Goal: Task Accomplishment & Management: Complete application form

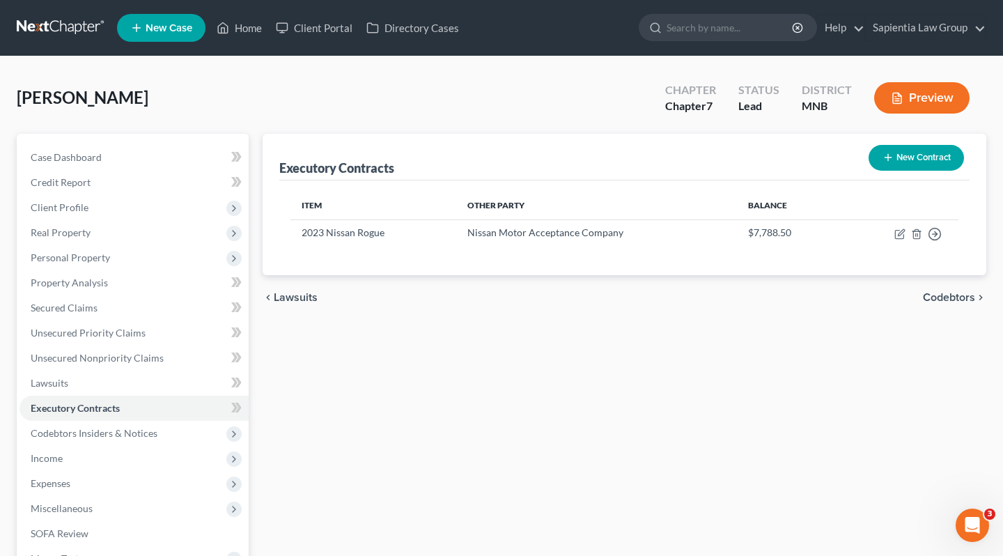
click at [568, 382] on div "Executory Contracts New Contract Item Other Party Balance 2023 Nissan Rogue Nis…" at bounding box center [625, 411] width 738 height 554
click at [121, 350] on link "Unsecured Nonpriority Claims" at bounding box center [134, 357] width 229 height 25
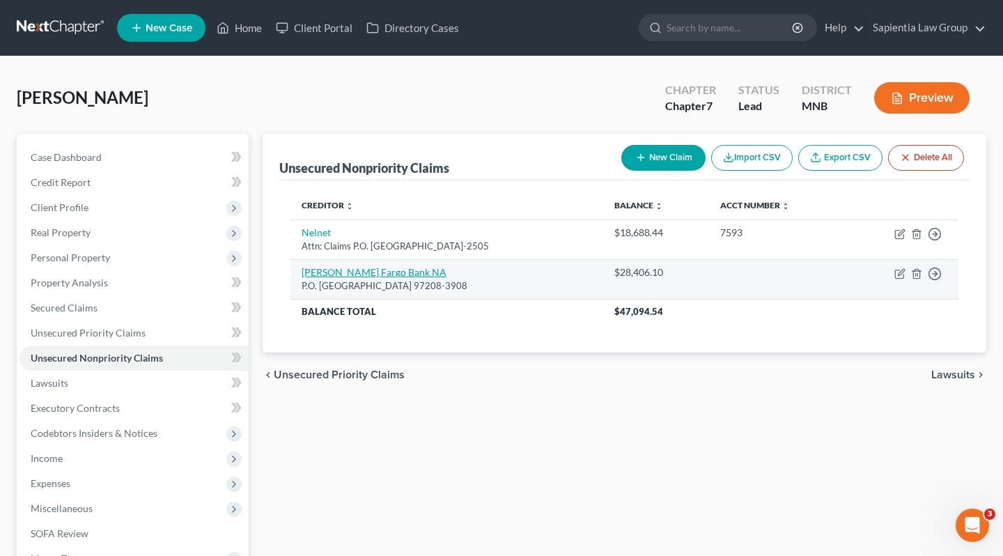
click at [338, 274] on link "[PERSON_NAME] Fargo Bank NA" at bounding box center [374, 272] width 145 height 12
select select "38"
select select "2"
select select "0"
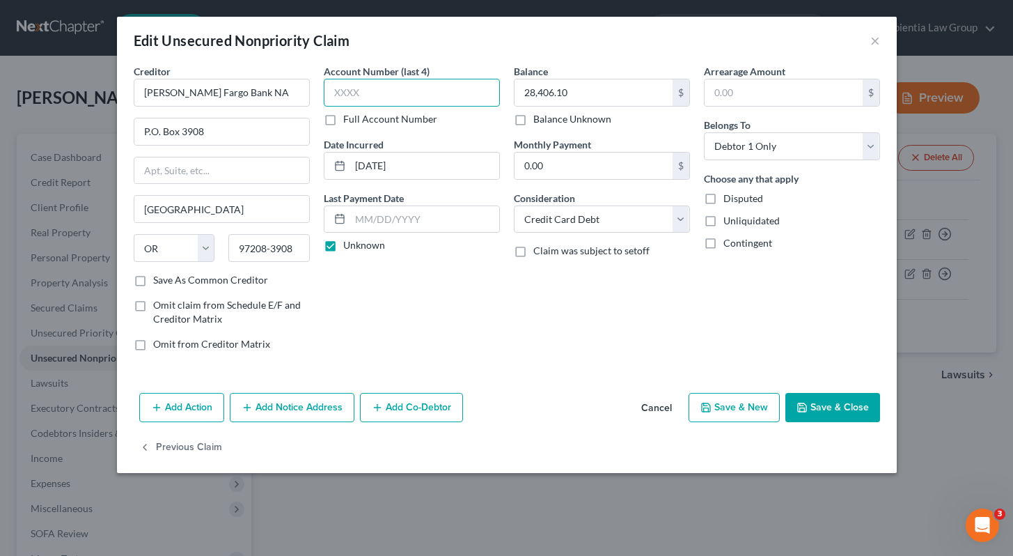
click at [389, 95] on input "text" at bounding box center [412, 93] width 176 height 28
type input "0453"
click at [855, 411] on button "Save & Close" at bounding box center [833, 407] width 95 height 29
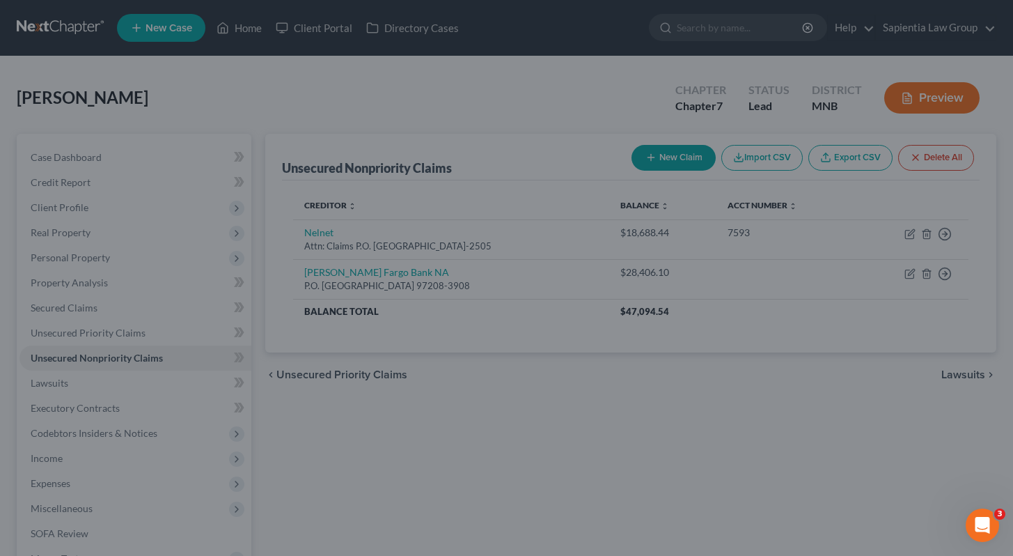
type input "0"
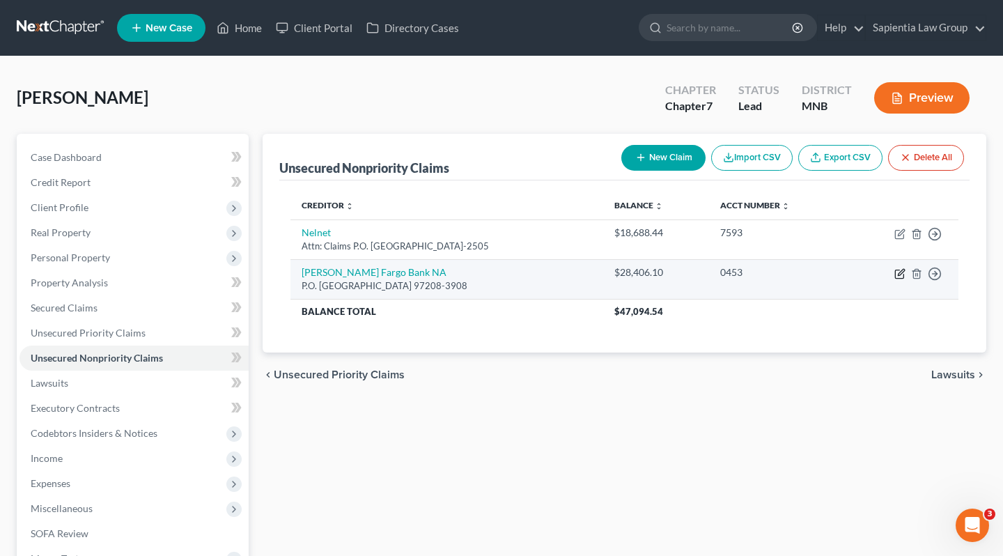
click at [901, 272] on icon "button" at bounding box center [899, 273] width 11 height 11
select select "38"
select select "2"
select select "0"
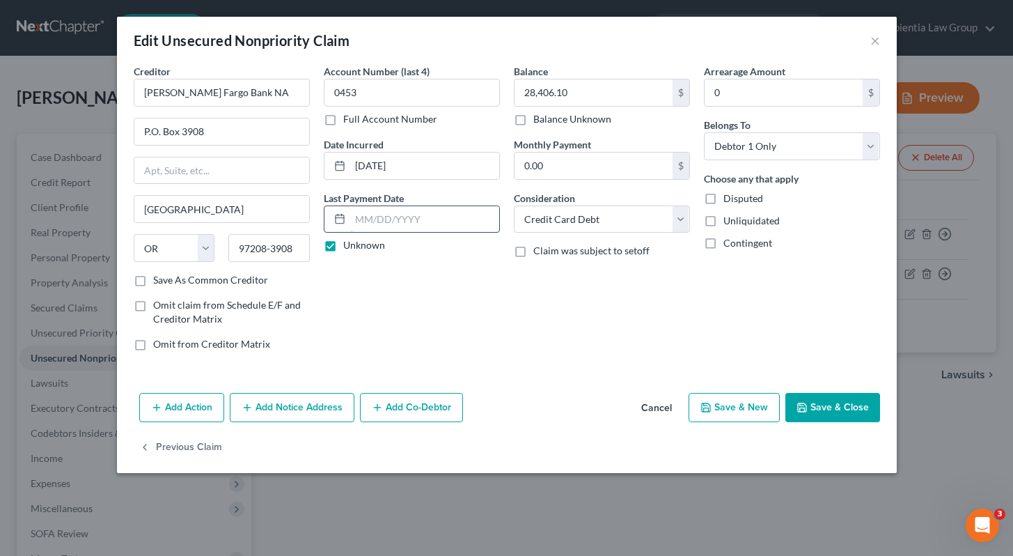
click at [424, 213] on input "text" at bounding box center [424, 219] width 149 height 26
type input "[DATE]"
click at [343, 247] on label "Unknown" at bounding box center [364, 245] width 42 height 14
click at [349, 247] on input "Unknown" at bounding box center [353, 242] width 9 height 9
checkbox input "false"
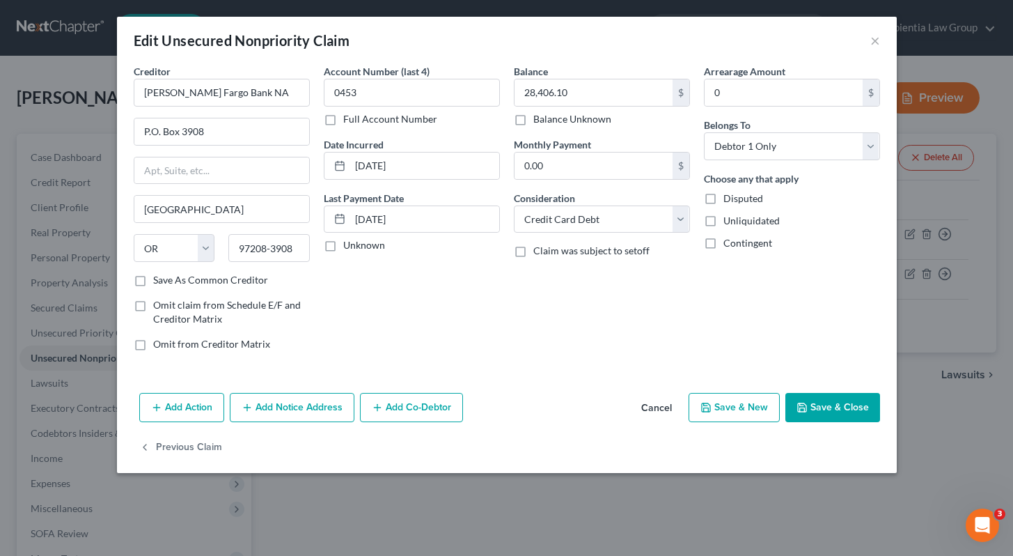
click at [827, 405] on button "Save & Close" at bounding box center [833, 407] width 95 height 29
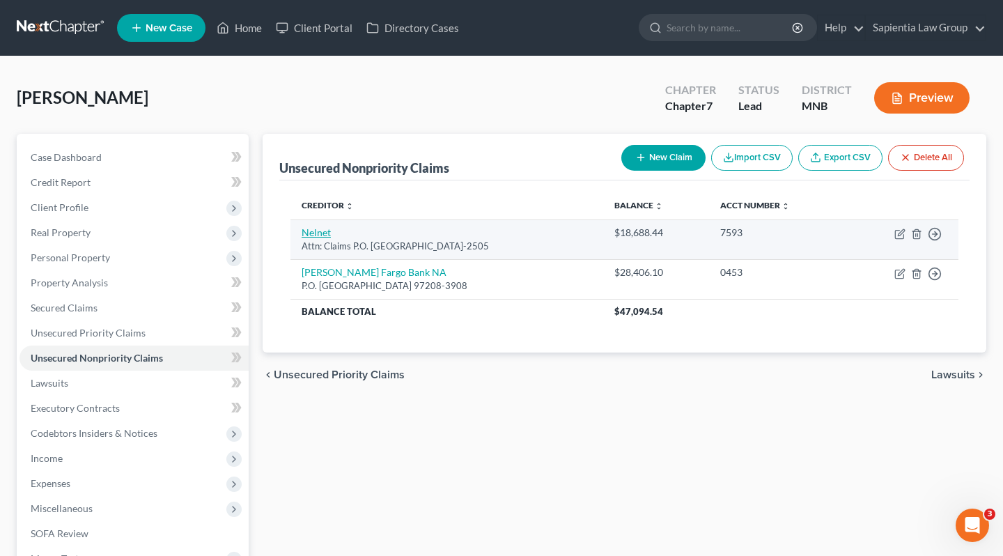
click at [320, 233] on link "Nelnet" at bounding box center [316, 232] width 29 height 12
select select "30"
select select "17"
select select "0"
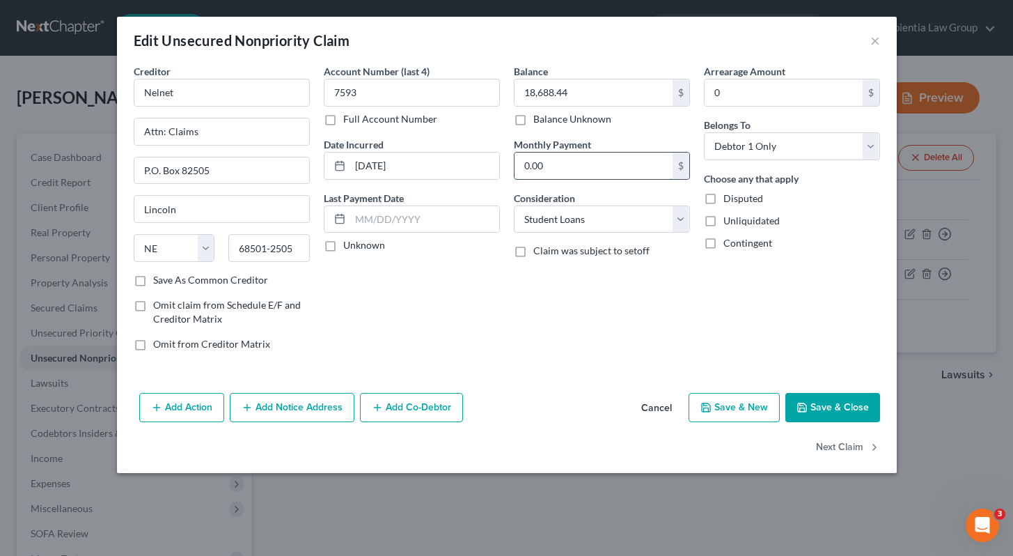
click at [623, 170] on input "0.00" at bounding box center [594, 166] width 158 height 26
type input "236.50"
click at [448, 225] on input "text" at bounding box center [424, 219] width 149 height 26
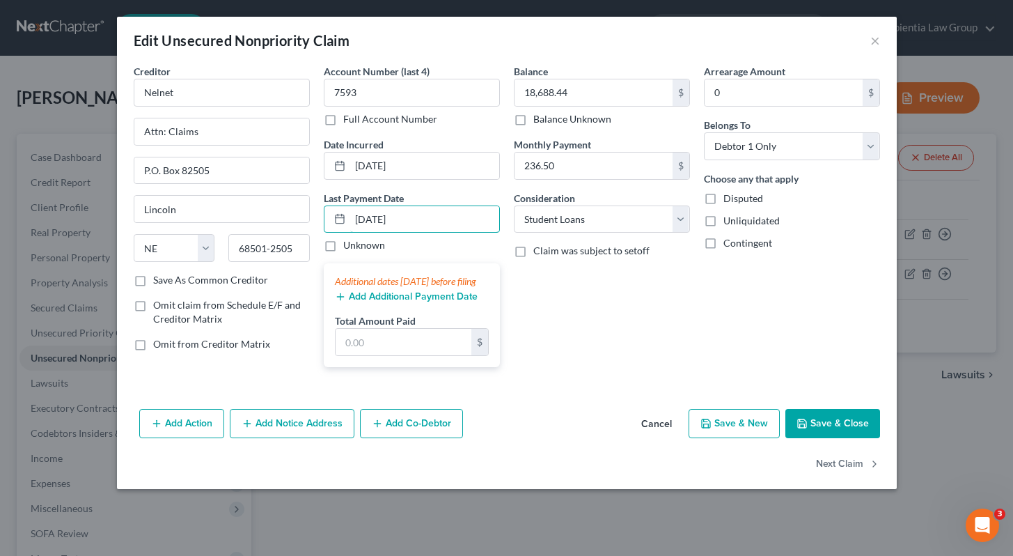
type input "[DATE]"
click at [392, 302] on button "Add Additional Payment Date" at bounding box center [406, 296] width 143 height 11
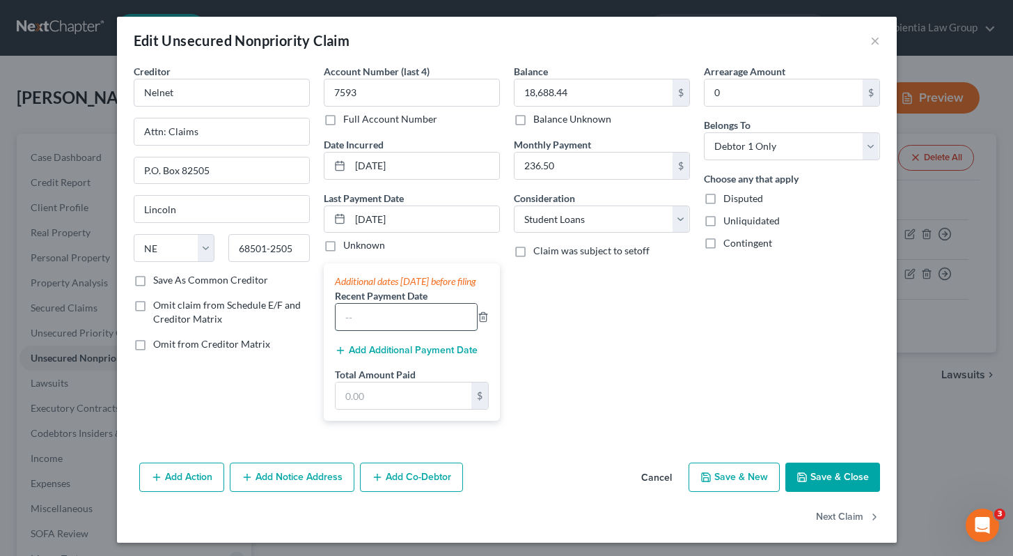
click at [388, 322] on input "text" at bounding box center [406, 317] width 141 height 26
type input "[DATE]"
click at [371, 405] on input "text" at bounding box center [404, 395] width 136 height 26
type input "236.50"
click at [454, 356] on button "Add Additional Payment Date" at bounding box center [406, 350] width 143 height 11
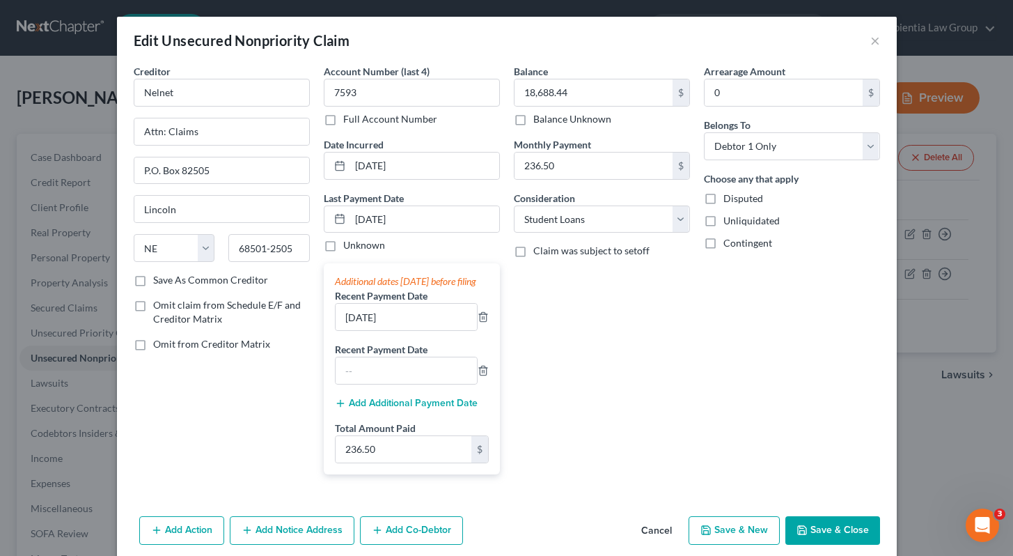
click at [538, 383] on div "Balance 18,688.44 $ Balance Unknown Balance Undetermined 18,688.44 $ Balance Un…" at bounding box center [602, 274] width 190 height 421
click at [479, 322] on icon "button" at bounding box center [483, 316] width 11 height 11
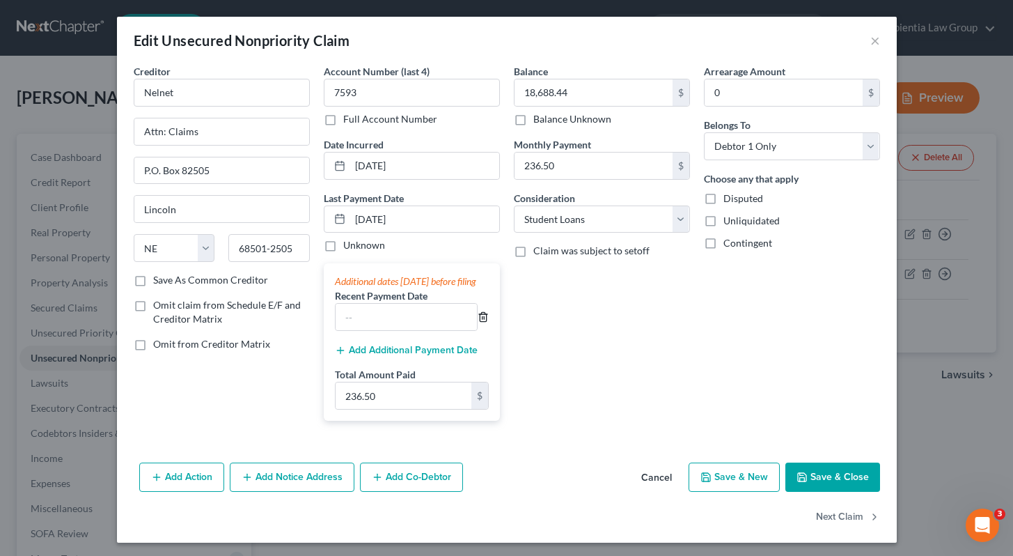
click at [482, 320] on line "button" at bounding box center [482, 318] width 0 height 3
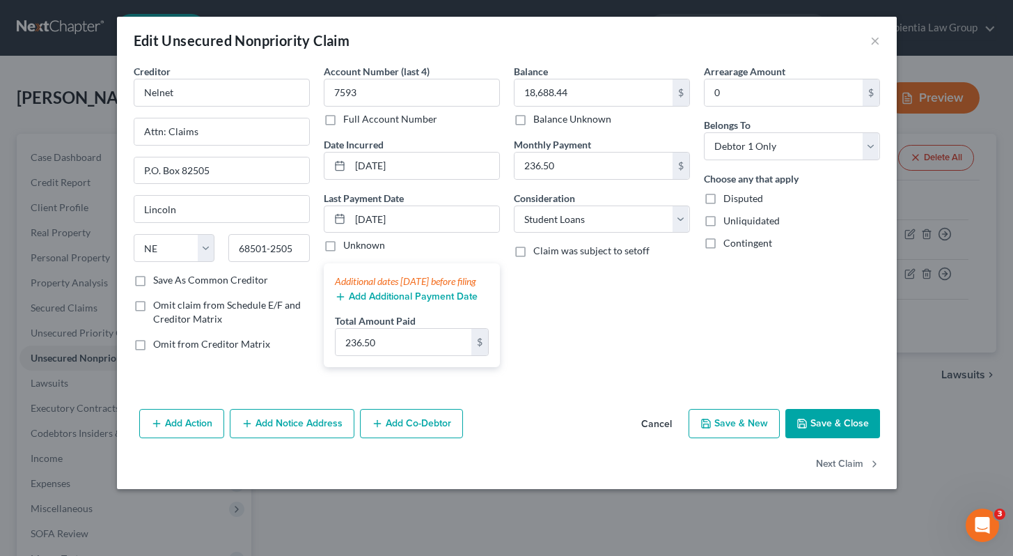
click at [540, 342] on div "Balance 18,688.44 $ Balance Unknown Balance Undetermined 18,688.44 $ Balance Un…" at bounding box center [602, 221] width 190 height 314
click at [820, 438] on button "Save & Close" at bounding box center [833, 423] width 95 height 29
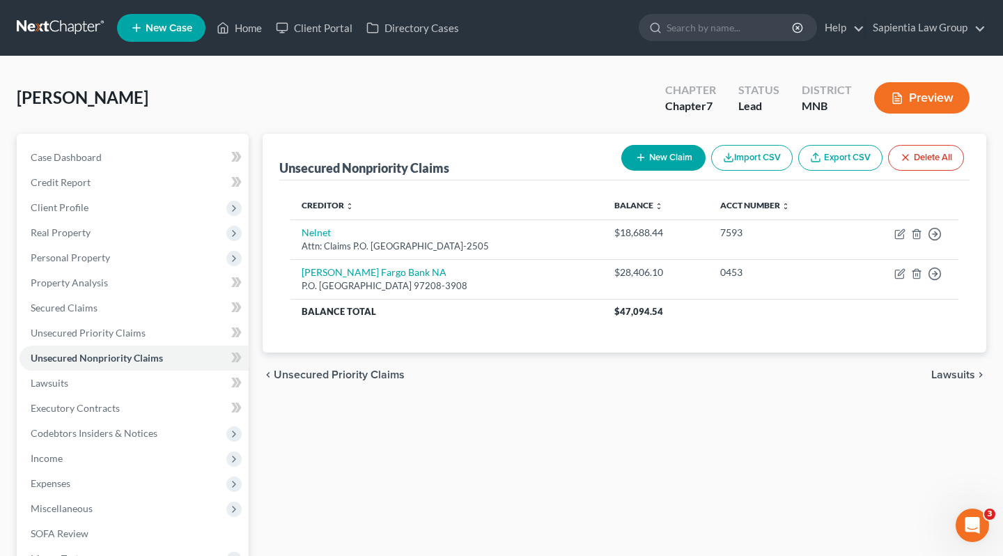
click at [902, 102] on icon "button" at bounding box center [897, 98] width 13 height 13
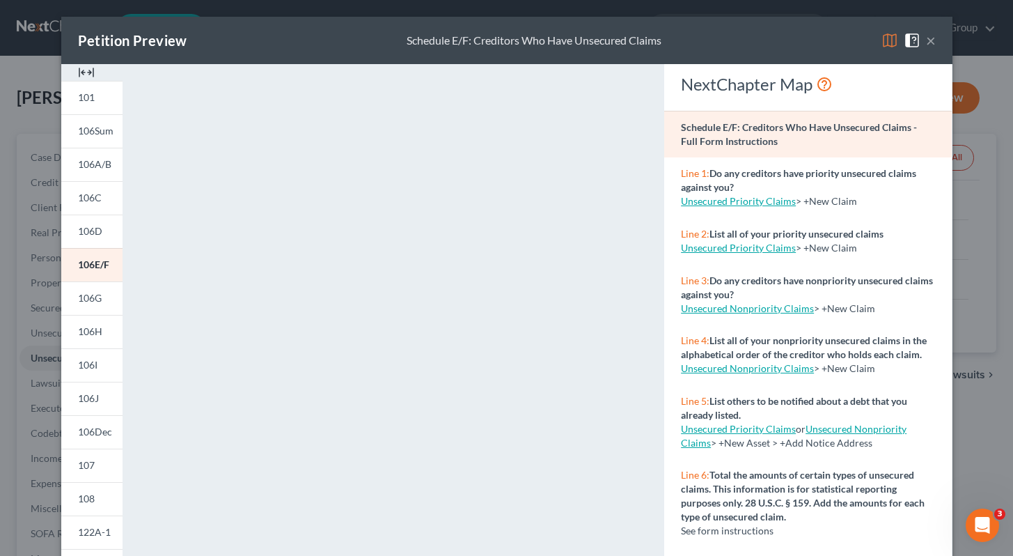
click at [927, 42] on button "×" at bounding box center [931, 40] width 10 height 17
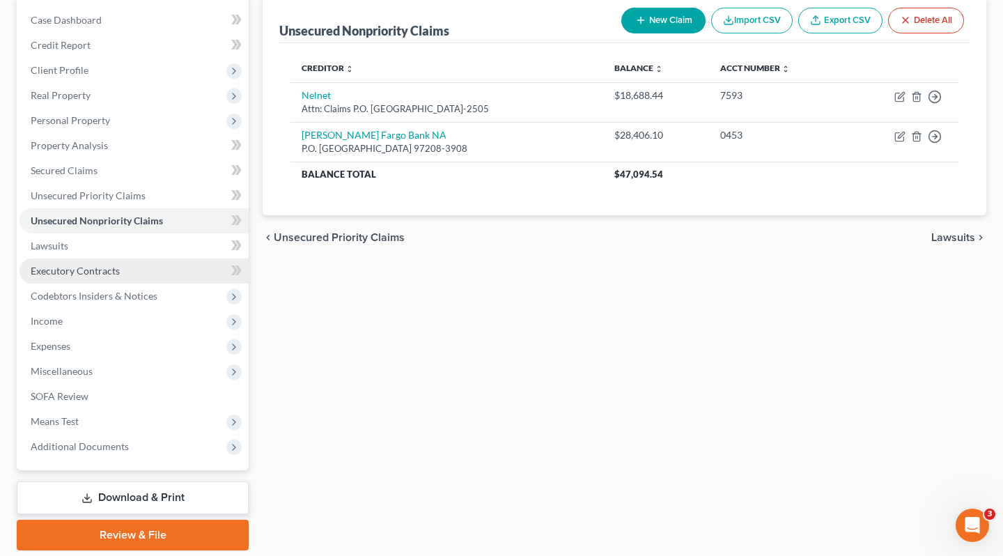
scroll to position [139, 0]
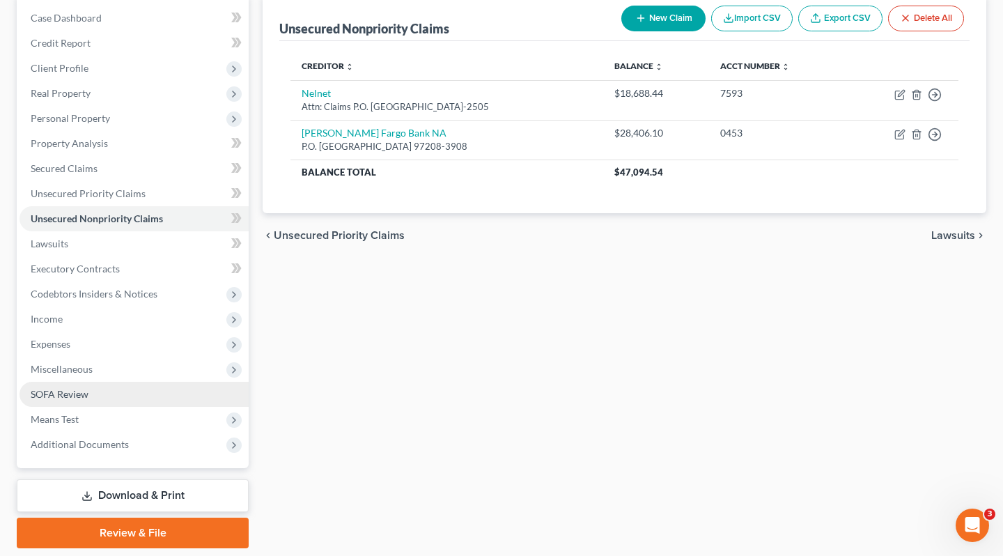
click at [77, 393] on span "SOFA Review" at bounding box center [60, 394] width 58 height 12
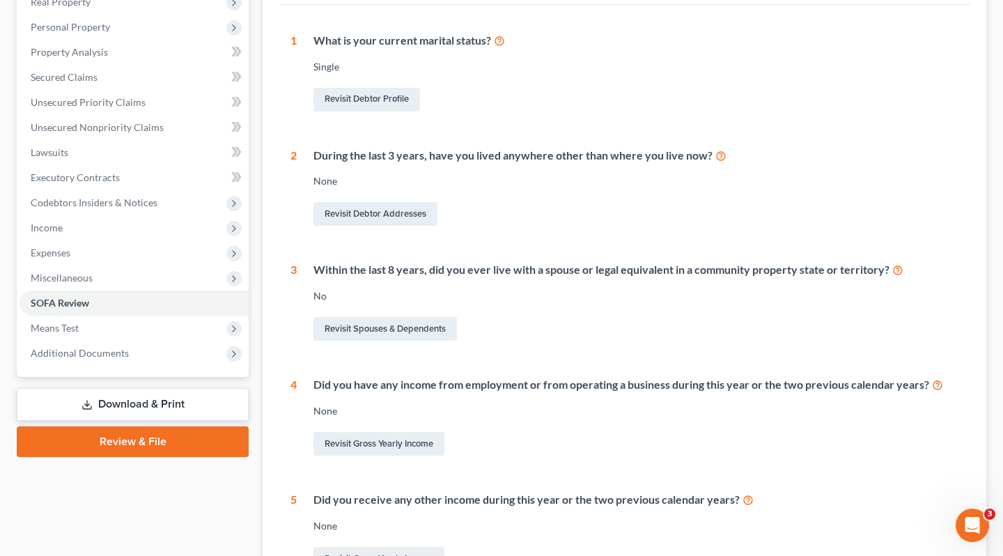
scroll to position [187, 0]
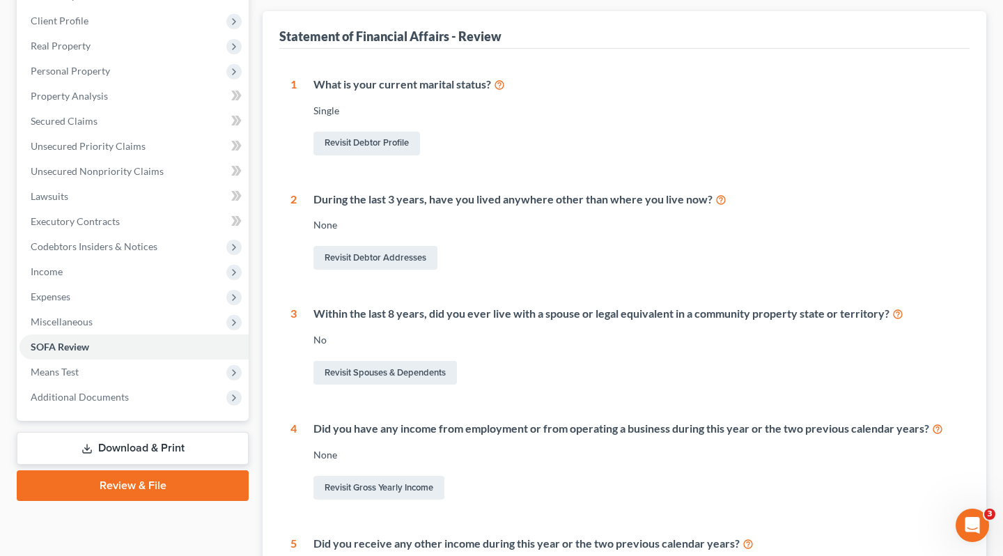
drag, startPoint x: 155, startPoint y: 442, endPoint x: 196, endPoint y: 440, distance: 41.1
click at [155, 442] on link "Download & Print" at bounding box center [133, 448] width 232 height 33
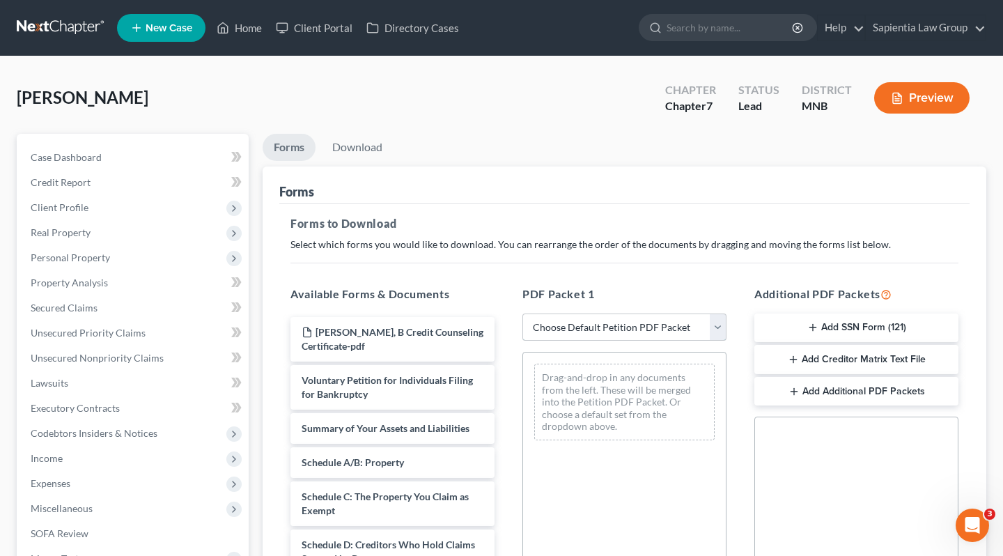
click at [600, 326] on select "Choose Default Petition PDF Packet Complete Bankruptcy Petition (all forms and …" at bounding box center [624, 327] width 204 height 28
select select "0"
click at [522, 313] on select "Choose Default Petition PDF Packet Complete Bankruptcy Petition (all forms and …" at bounding box center [624, 327] width 204 height 28
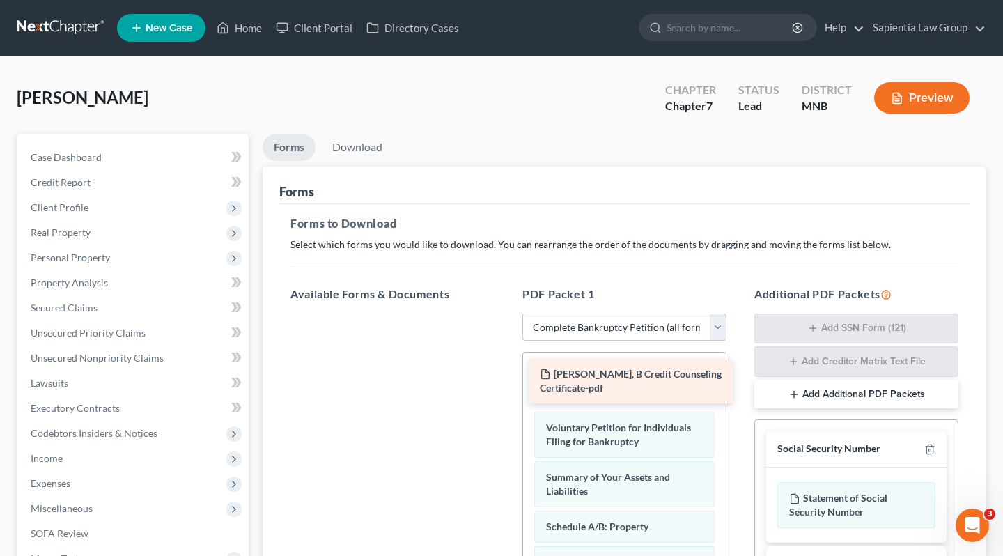
drag, startPoint x: 405, startPoint y: 332, endPoint x: 643, endPoint y: 373, distance: 241.8
click at [506, 313] on div "[PERSON_NAME], B Credit Counseling Certificate-pdf [PERSON_NAME], B Credit Coun…" at bounding box center [392, 313] width 226 height 0
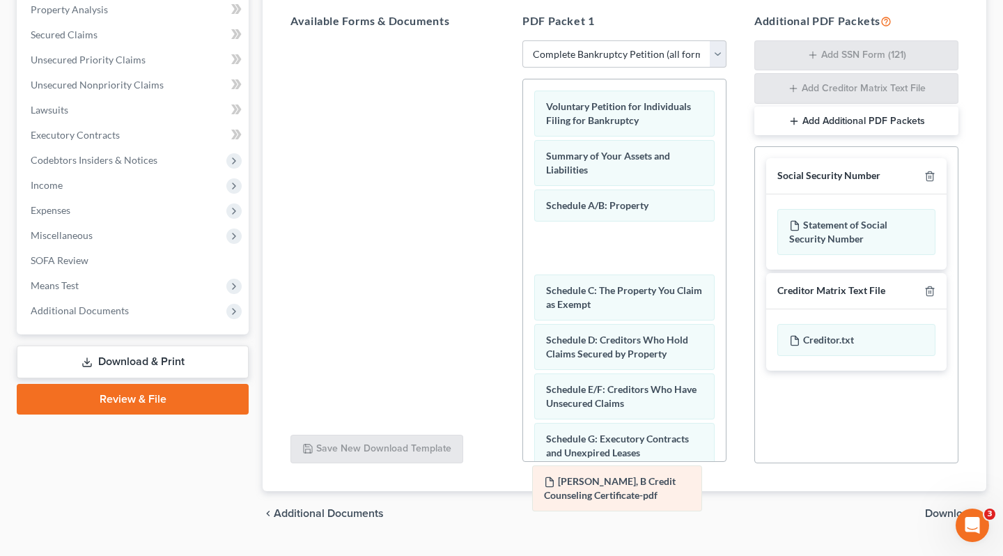
scroll to position [279, 0]
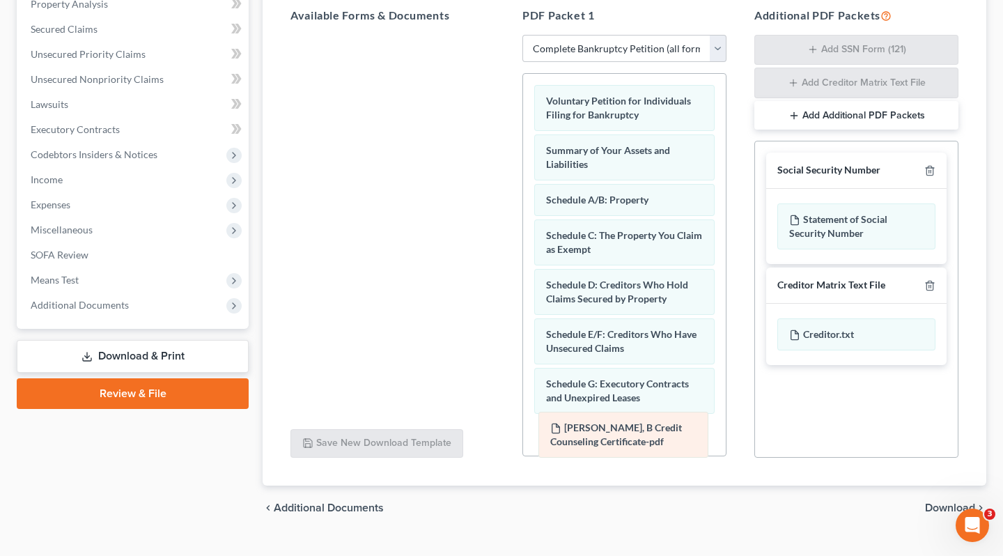
drag, startPoint x: 658, startPoint y: 387, endPoint x: 662, endPoint y: 435, distance: 48.2
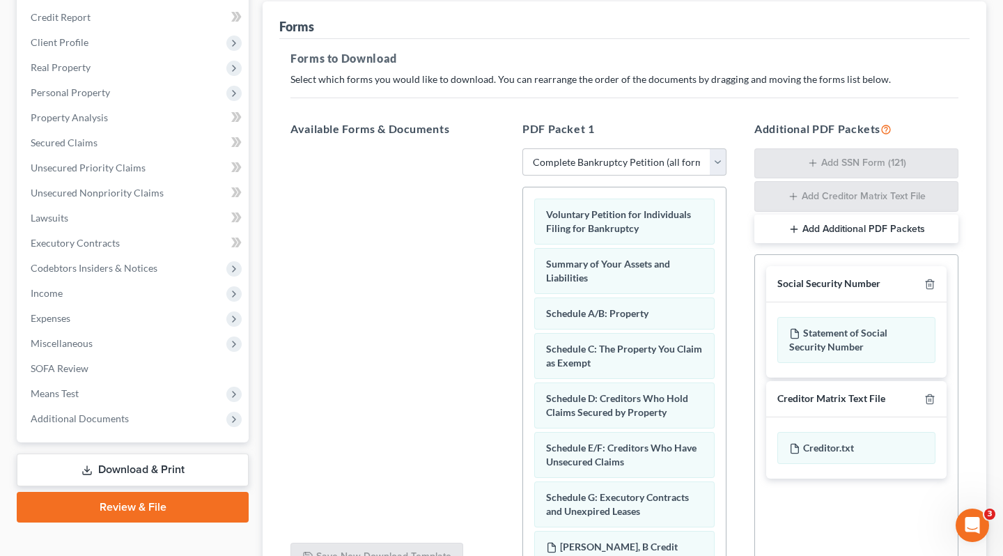
scroll to position [306, 0]
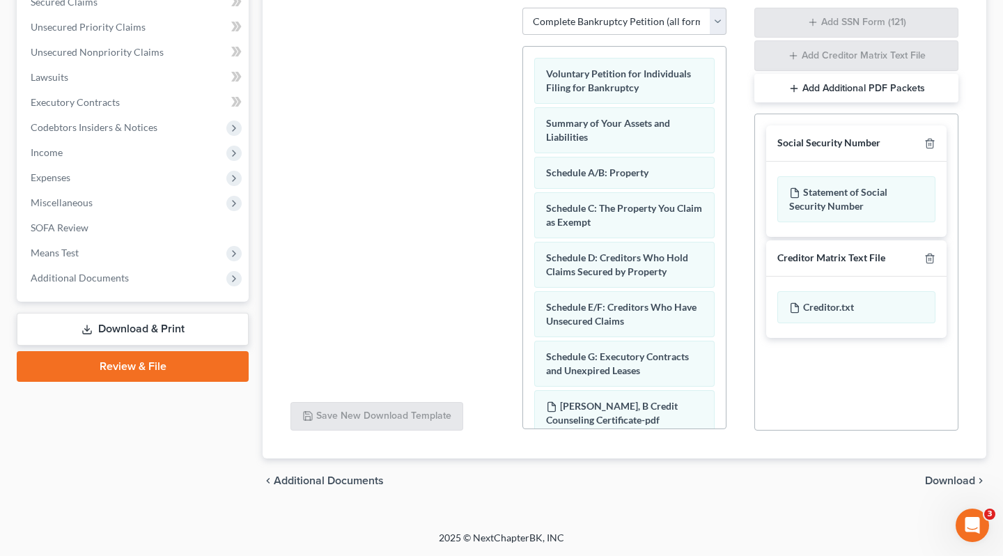
click at [956, 481] on span "Download" at bounding box center [950, 480] width 50 height 11
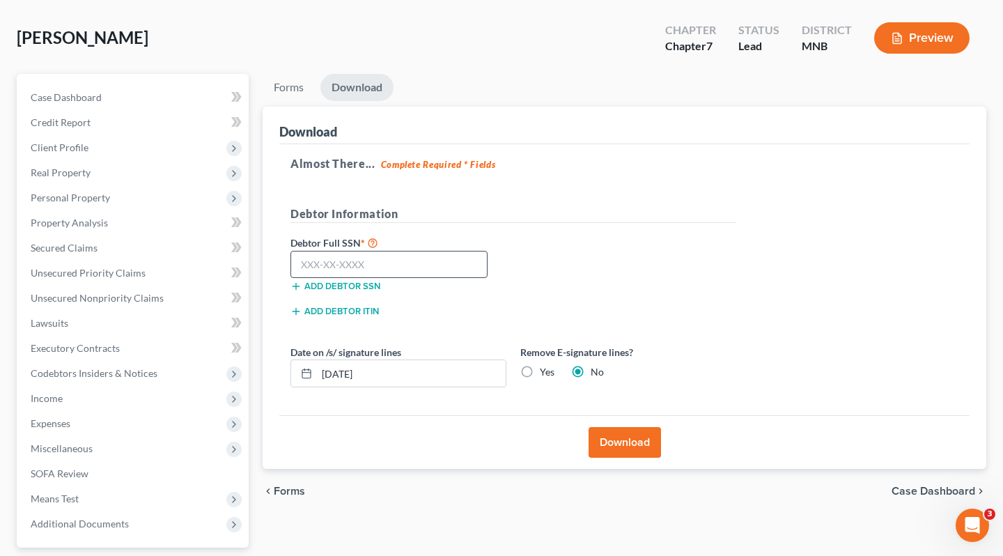
scroll to position [45, 0]
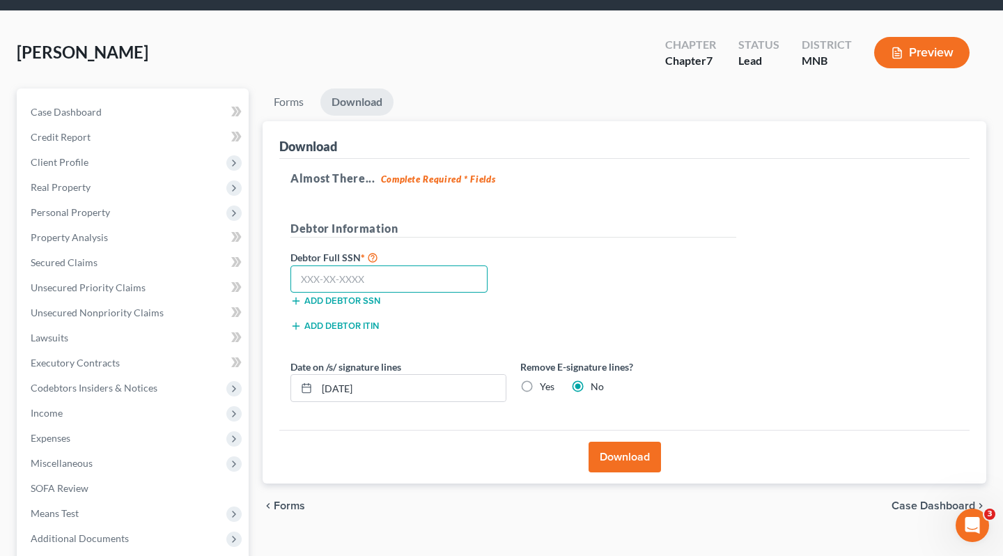
click at [400, 280] on input "text" at bounding box center [388, 279] width 197 height 28
click at [419, 273] on input "text" at bounding box center [388, 279] width 197 height 28
type input "393-04-0484"
click at [616, 462] on button "Download" at bounding box center [625, 457] width 72 height 31
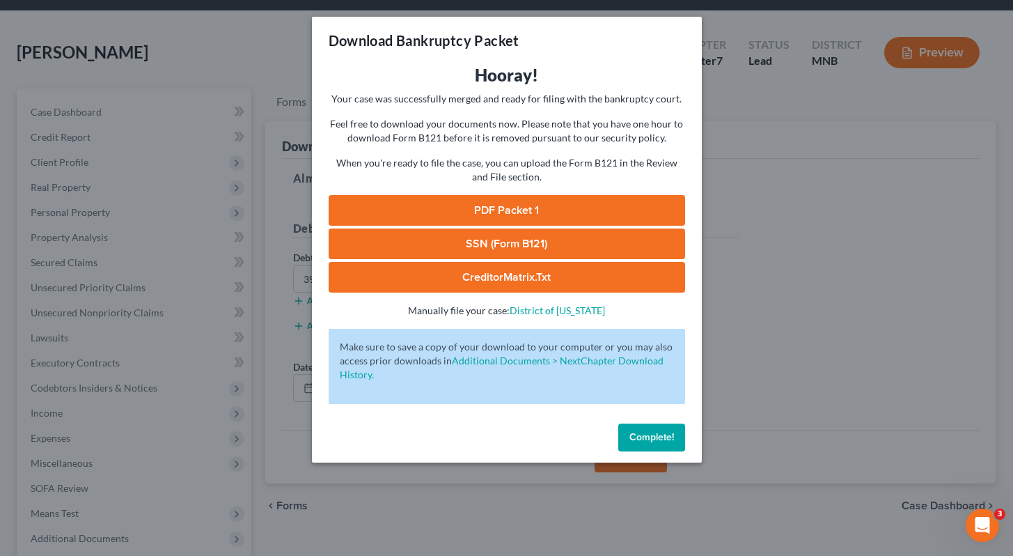
click at [511, 212] on link "PDF Packet 1" at bounding box center [507, 210] width 357 height 31
click at [648, 436] on span "Complete!" at bounding box center [652, 437] width 45 height 12
